Goal: Use online tool/utility: Use online tool/utility

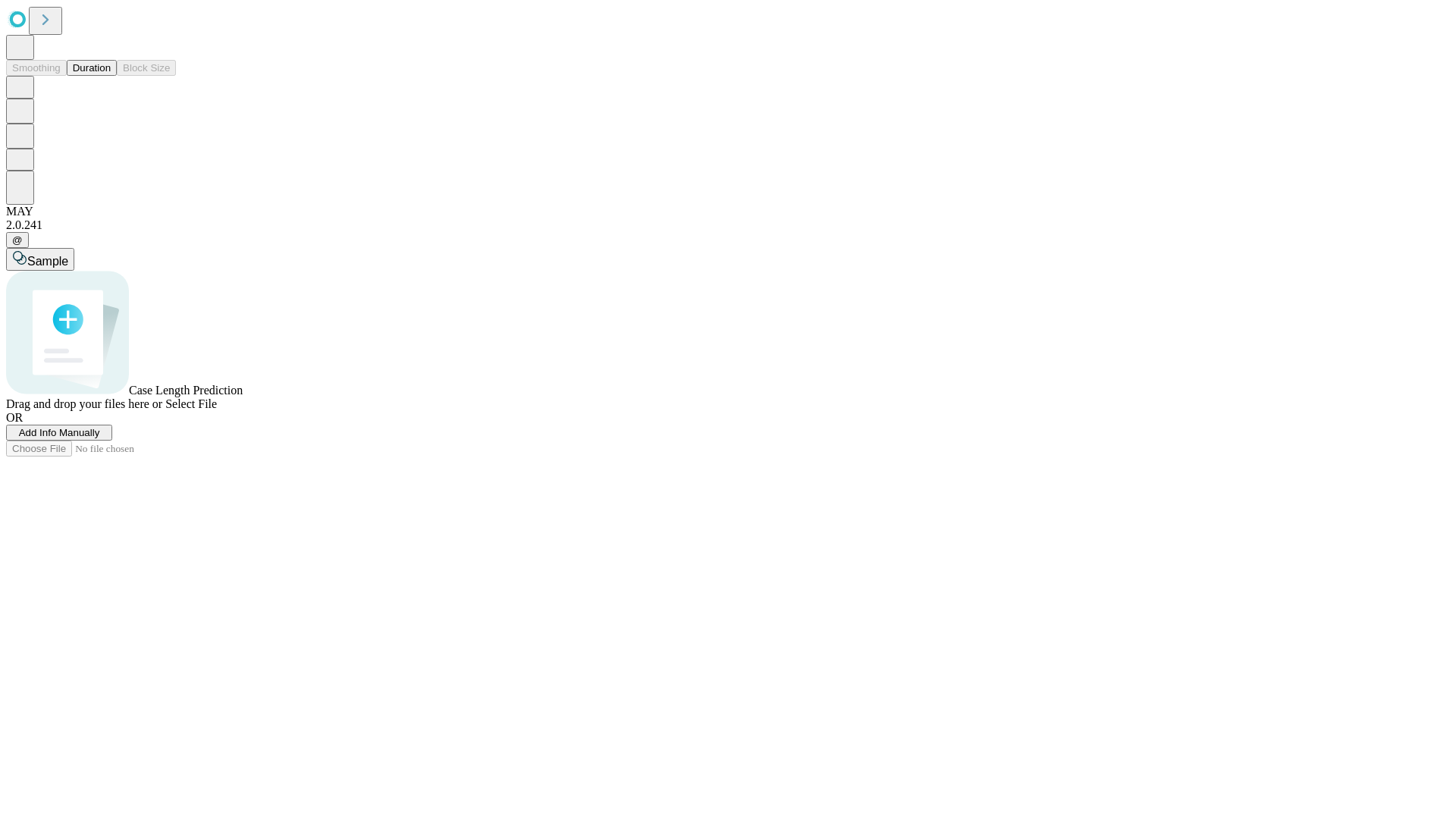
click at [111, 76] on button "Duration" at bounding box center [92, 68] width 50 height 15
click at [69, 255] on span "Sample" at bounding box center [47, 261] width 41 height 13
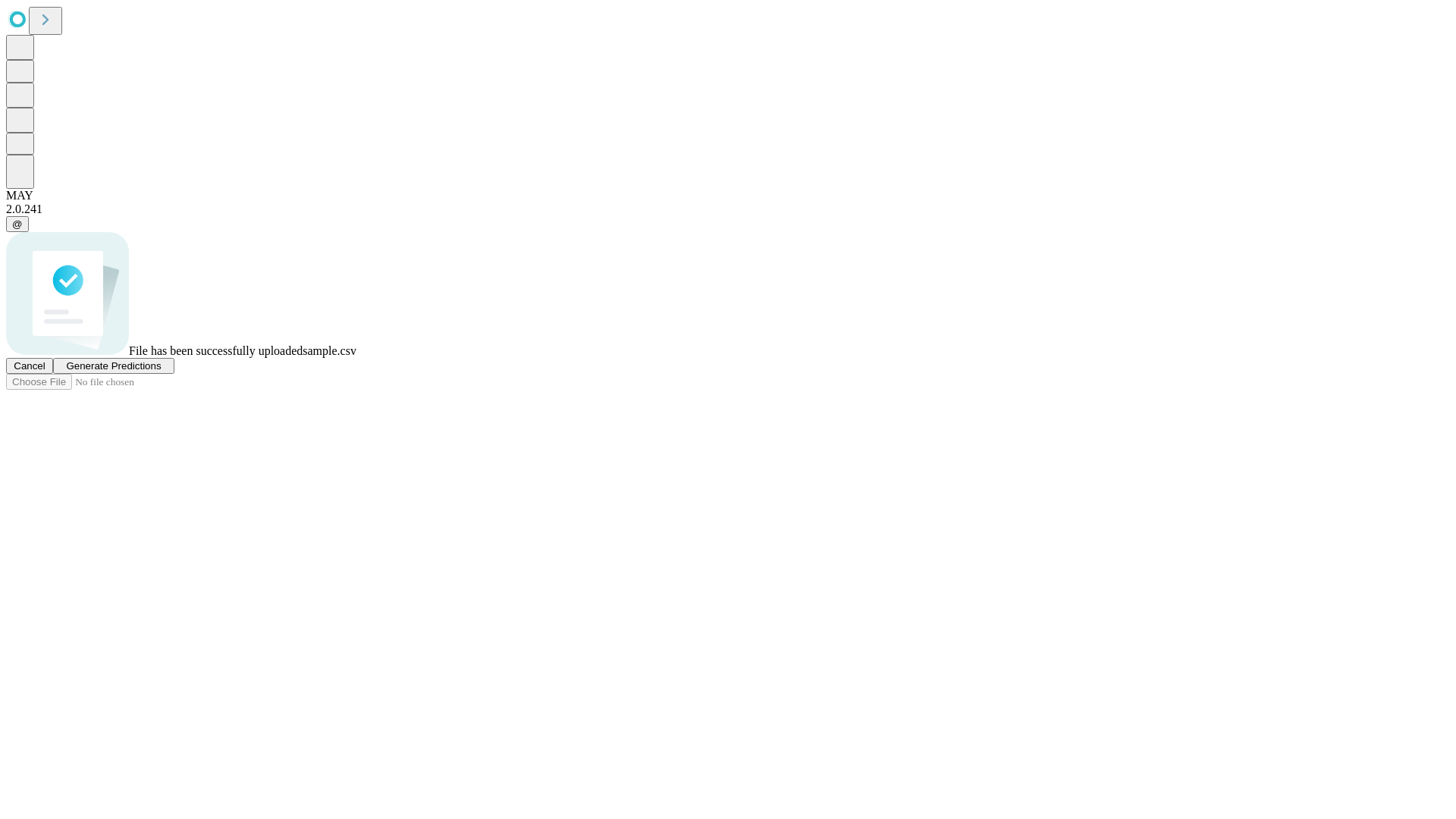
click at [161, 372] on span "Generate Predictions" at bounding box center [113, 366] width 95 height 12
